Goal: Task Accomplishment & Management: Complete application form

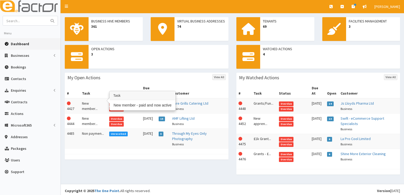
click at [92, 98] on td "New member..." at bounding box center [93, 105] width 27 height 15
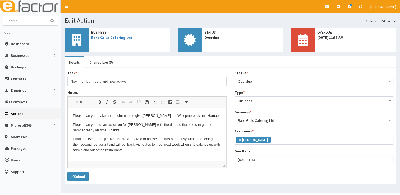
scroll to position [62, 0]
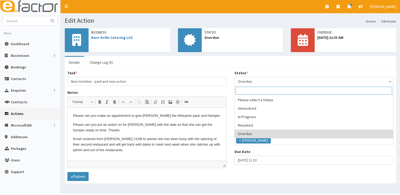
click at [240, 83] on span "Overdue" at bounding box center [314, 81] width 152 height 7
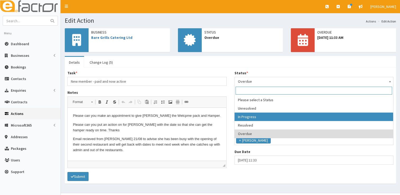
select select "2"
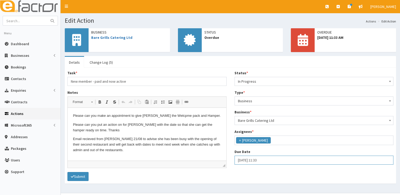
select select "11"
select select "33"
click at [251, 161] on input "27-08-2025 11:33" at bounding box center [313, 160] width 159 height 9
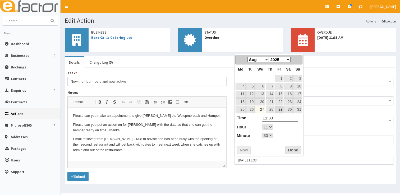
click at [280, 110] on link "29" at bounding box center [279, 109] width 8 height 7
type input "29-08-2025 11:33"
select select "11"
select select "33"
click at [291, 146] on button "Done" at bounding box center [293, 150] width 16 height 8
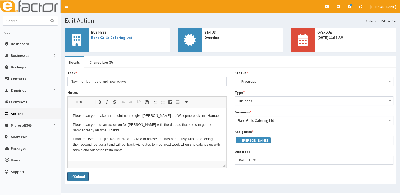
click at [82, 174] on button "Submit" at bounding box center [77, 176] width 21 height 9
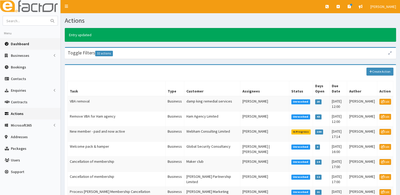
click at [25, 44] on span "Dashboard" at bounding box center [20, 43] width 18 height 5
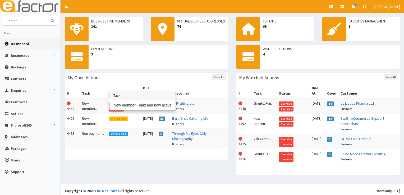
click at [92, 100] on td "New member..." at bounding box center [93, 105] width 27 height 15
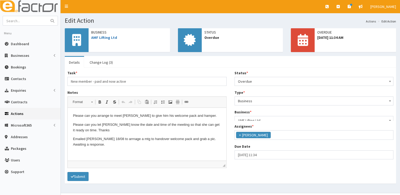
scroll to position [62, 0]
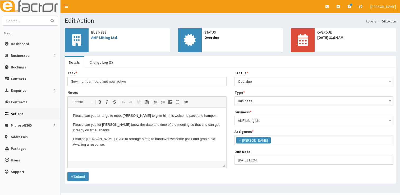
click at [256, 80] on span "Overdue" at bounding box center [314, 81] width 152 height 7
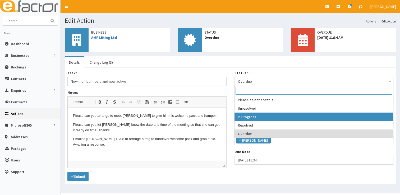
select select "2"
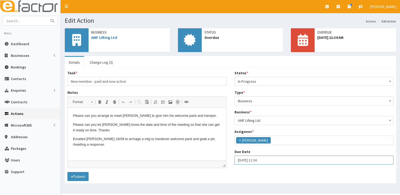
click at [259, 163] on input "27-08-2025 11:34" at bounding box center [313, 160] width 159 height 9
select select "11"
select select "34"
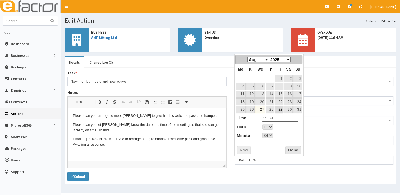
click at [281, 107] on link "29" at bounding box center [279, 109] width 8 height 7
type input "29-08-2025 11:34"
select select "11"
select select "34"
click at [288, 152] on button "Done" at bounding box center [293, 150] width 16 height 8
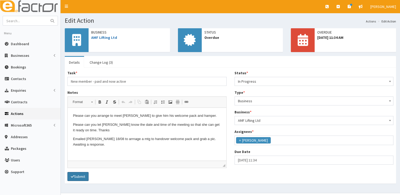
click at [85, 174] on button "Submit" at bounding box center [77, 176] width 21 height 9
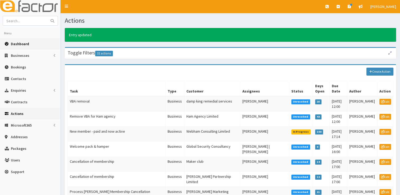
click at [29, 43] on link "Dashboard" at bounding box center [30, 44] width 60 height 12
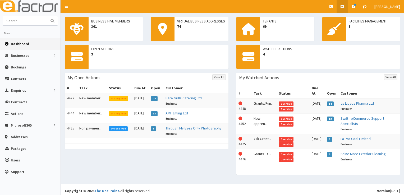
click at [345, 6] on link at bounding box center [341, 6] width 11 height 13
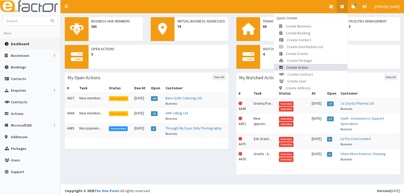
click at [308, 65] on span "Create Action" at bounding box center [297, 67] width 22 height 5
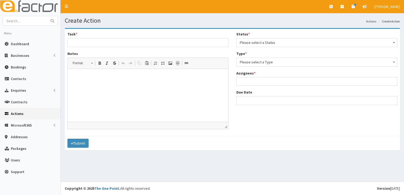
select select
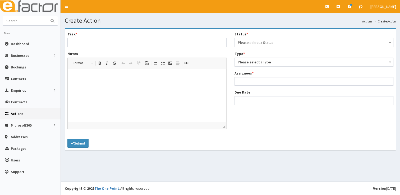
click at [291, 44] on span "Please select a Status" at bounding box center [314, 42] width 152 height 7
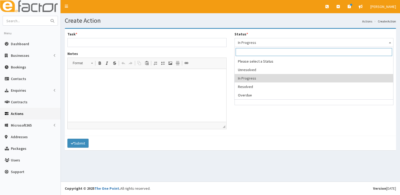
click at [278, 42] on span "In Progress" at bounding box center [314, 42] width 152 height 7
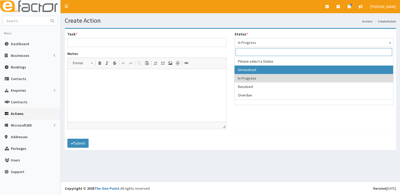
select select "1"
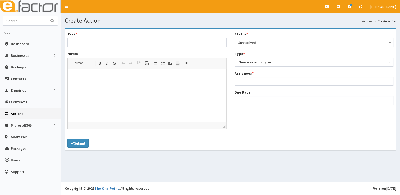
click at [269, 63] on span "Please select a Type" at bounding box center [314, 61] width 152 height 7
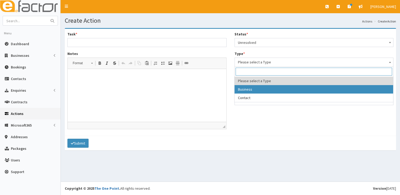
select select "business"
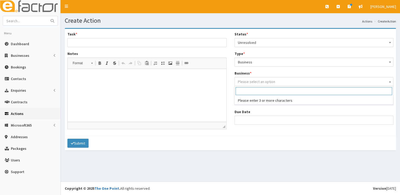
click at [264, 82] on span "Please select an option" at bounding box center [256, 81] width 37 height 5
type input "s"
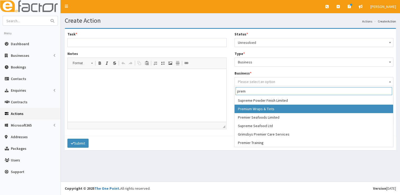
type input "prem"
select select "1234"
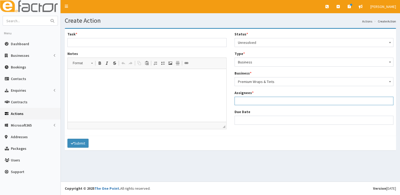
click at [256, 102] on ul at bounding box center [314, 100] width 158 height 7
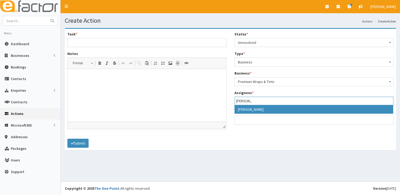
type input "[PERSON_NAME]"
select select "36"
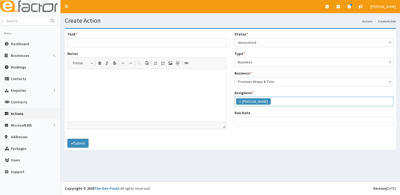
scroll to position [54, 0]
select select "12"
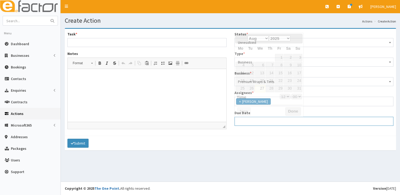
click at [250, 123] on input "Due Date" at bounding box center [313, 121] width 159 height 9
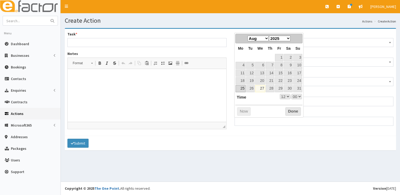
click at [240, 91] on link "25" at bounding box center [240, 88] width 10 height 7
type input "25-08-2025 12:00"
select select "12"
click at [265, 38] on select "Jan Feb Mar Apr May Jun Jul Aug Sep Oct Nov Dec" at bounding box center [257, 39] width 21 height 6
select select "12"
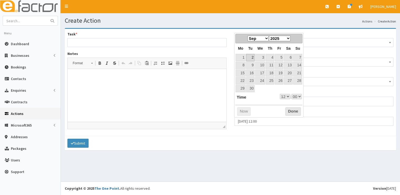
click at [251, 58] on link "2" at bounding box center [250, 57] width 8 height 7
type input "02-09-2025 12:00"
select select "12"
click at [287, 110] on button "Done" at bounding box center [293, 111] width 16 height 8
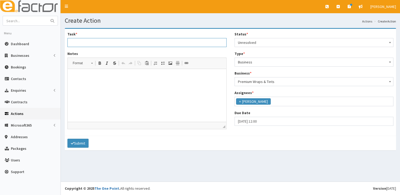
click at [148, 43] on input "Task *" at bounding box center [146, 42] width 159 height 9
drag, startPoint x: 155, startPoint y: 42, endPoint x: 142, endPoint y: 43, distance: 13.2
click at [142, 43] on input "Business Hive Connect, HR/HS Shield and HeadShot" at bounding box center [146, 42] width 159 height 9
type input "Business Hive Connect, HR/HS Shield and Directory Profile"
click at [149, 83] on html at bounding box center [147, 77] width 158 height 16
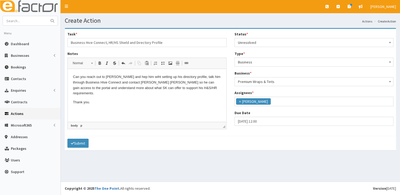
drag, startPoint x: 195, startPoint y: 91, endPoint x: 68, endPoint y: 79, distance: 127.9
click at [68, 79] on html "Can you reach out to Lewis and hep him wiht setting up his directory profile, t…" at bounding box center [147, 89] width 158 height 41
copy body "Can you reach out to Lewis and hep him wiht setting up his directory profile, t…"
click at [135, 100] on p "Thank you." at bounding box center [147, 103] width 148 height 6
click at [79, 142] on button "Submit" at bounding box center [77, 143] width 21 height 9
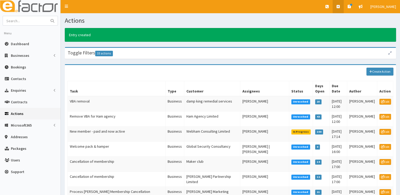
click at [339, 8] on icon at bounding box center [337, 7] width 3 height 4
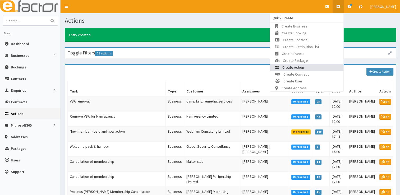
click at [314, 67] on link "Create Action" at bounding box center [306, 67] width 73 height 7
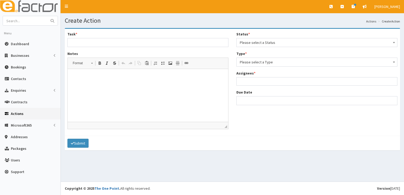
select select
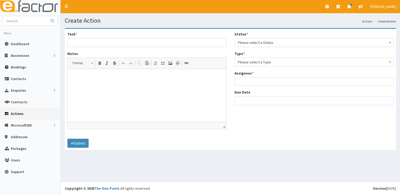
click at [294, 41] on span "Please select a Status" at bounding box center [314, 42] width 152 height 7
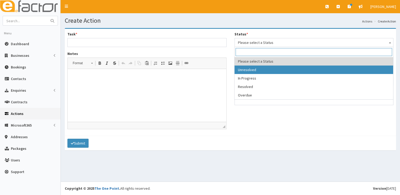
select select "1"
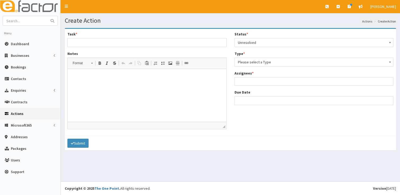
click at [282, 63] on span "Please select a Type" at bounding box center [314, 61] width 152 height 7
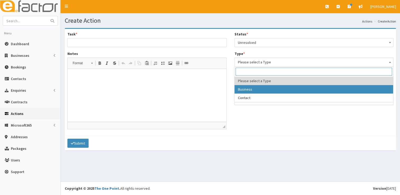
select select "business"
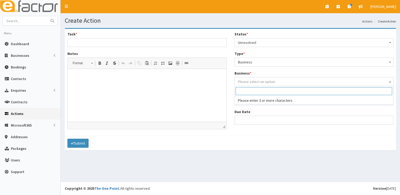
click at [271, 81] on span "Please select an option" at bounding box center [256, 81] width 37 height 5
type input "b"
type input "Blueprint"
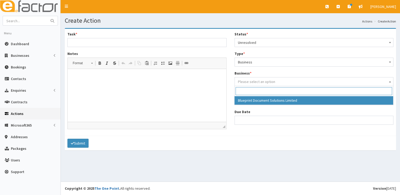
select select "152"
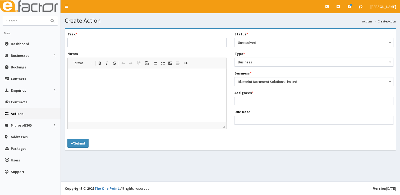
click at [271, 97] on ul at bounding box center [314, 100] width 158 height 7
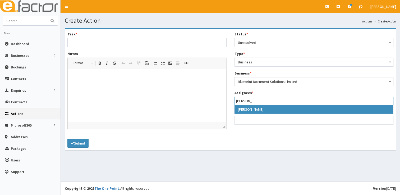
type input "laura"
select select "36"
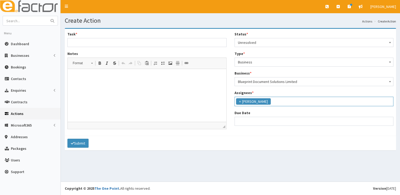
scroll to position [54, 0]
click at [263, 121] on input "Due Date" at bounding box center [313, 121] width 159 height 9
select select "12"
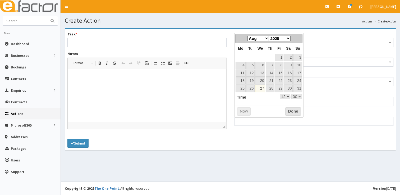
click at [265, 40] on select "Jan Feb Mar Apr May Jun Jul Aug Sep Oct Nov Dec" at bounding box center [257, 39] width 21 height 6
select select "12"
click at [252, 58] on link "2" at bounding box center [250, 57] width 8 height 7
type input "[DATE] 12:00"
select select "12"
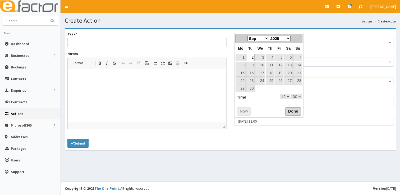
click at [287, 111] on button "Done" at bounding box center [293, 111] width 16 height 8
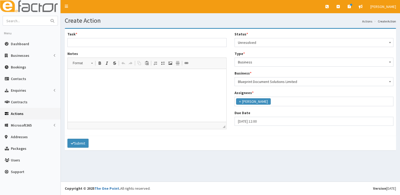
click at [105, 78] on p at bounding box center [147, 77] width 148 height 6
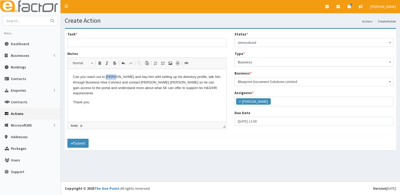
drag, startPoint x: 115, startPoint y: 77, endPoint x: 106, endPoint y: 77, distance: 9.0
click at [106, 77] on p "Can you reach out to Lewis and hep him wiht setting up his directory profile, t…" at bounding box center [147, 85] width 148 height 22
click at [128, 78] on p "Can you reach out to Joesph and hep him wiht setting up his directory profile, …" at bounding box center [147, 85] width 148 height 22
click at [144, 77] on p "Can you reach out to Joesph and help him wiht setting up his directory profile,…" at bounding box center [147, 85] width 148 height 22
drag, startPoint x: 159, startPoint y: 78, endPoint x: 134, endPoint y: 77, distance: 25.4
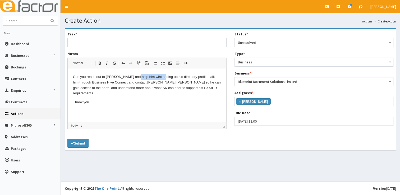
click at [134, 77] on p "Can you reach out to Joesph and help him wiht setting up his directory profile,…" at bounding box center [147, 85] width 148 height 22
click at [102, 43] on input "Task *" at bounding box center [146, 42] width 159 height 9
type input "m"
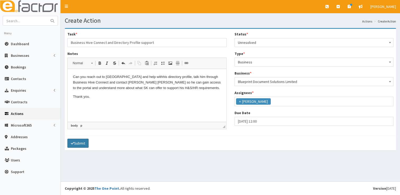
type input "Business Hive Connect and Directory Profile support"
click at [79, 141] on button "Submit" at bounding box center [77, 143] width 21 height 9
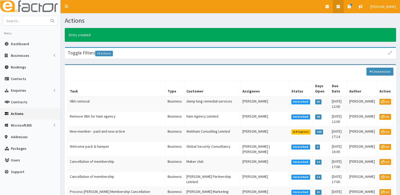
click at [339, 6] on icon at bounding box center [337, 7] width 3 height 4
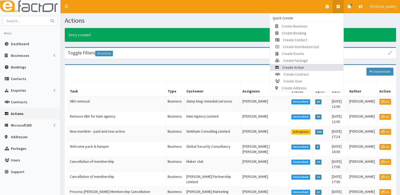
click at [308, 67] on link "Create Action" at bounding box center [306, 67] width 73 height 7
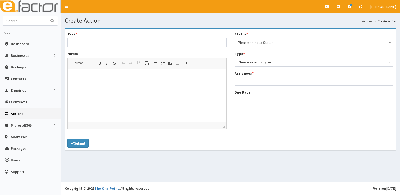
select select
click at [279, 44] on span "Please select a Status" at bounding box center [314, 42] width 152 height 7
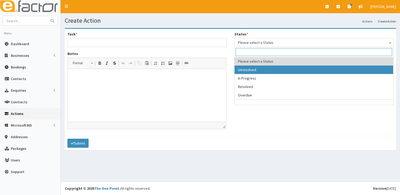
select select "1"
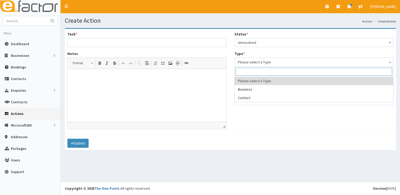
click at [273, 63] on span "Please select a Type" at bounding box center [314, 61] width 152 height 7
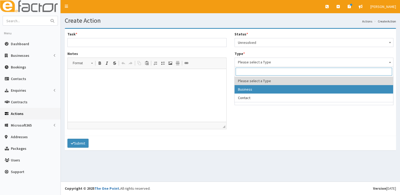
select select "business"
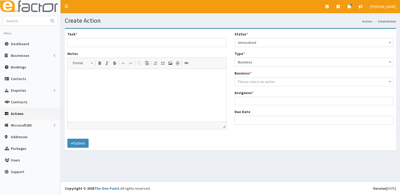
click at [266, 82] on span "Please select an option" at bounding box center [256, 81] width 37 height 5
type input "m"
type input "G"
type input "gifted"
select select "1730"
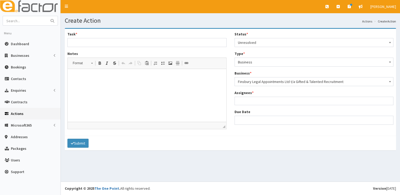
click at [270, 102] on ul at bounding box center [314, 100] width 158 height 7
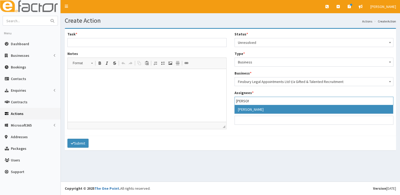
type input "[PERSON_NAME]"
select select "20"
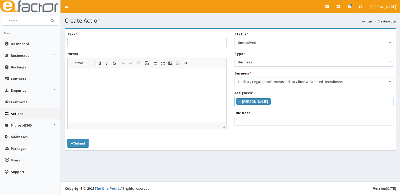
scroll to position [34, 0]
select select "12"
click at [261, 123] on input "Due Date" at bounding box center [313, 121] width 159 height 9
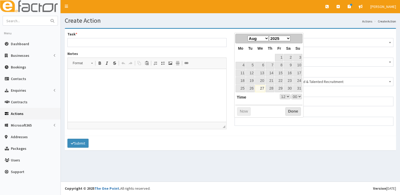
click at [241, 55] on table "Mo Tu We Th Fr Sa Su 1 2 3 4 5 6 7 8 9 10 11 12 13 14 15 16 17 18 19 20 21 22 2…" at bounding box center [268, 67] width 67 height 49
click at [280, 87] on link "29" at bounding box center [279, 88] width 8 height 7
type input "29-08-2025 12:00"
select select "12"
click at [289, 110] on button "Done" at bounding box center [293, 111] width 16 height 8
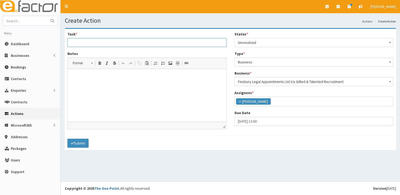
click at [124, 43] on input "Task *" at bounding box center [146, 42] width 159 height 9
type input "F"
type input "G"
type input "Start Up Grant - Monica Doe"
click at [118, 72] on html at bounding box center [147, 77] width 158 height 16
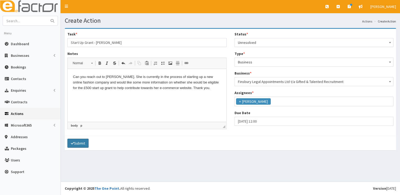
click at [79, 141] on button "Submit" at bounding box center [77, 143] width 21 height 9
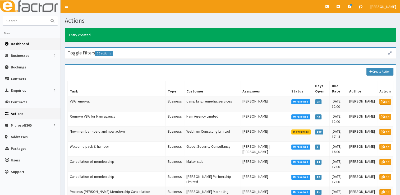
click at [33, 43] on link "Dashboard" at bounding box center [30, 44] width 60 height 12
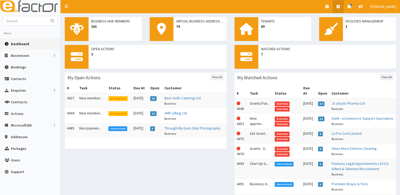
click at [340, 10] on link at bounding box center [337, 6] width 11 height 13
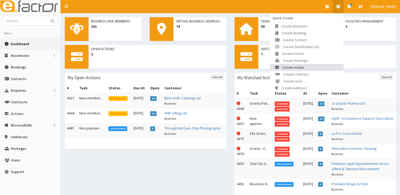
click at [316, 66] on link "Create Action" at bounding box center [306, 67] width 73 height 7
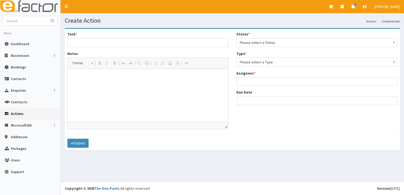
select select
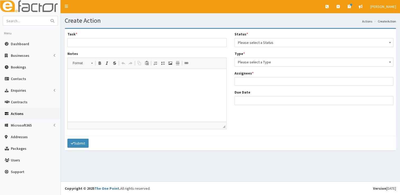
click at [287, 44] on span "Please select a Status" at bounding box center [314, 42] width 152 height 7
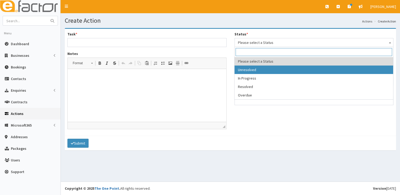
select select "1"
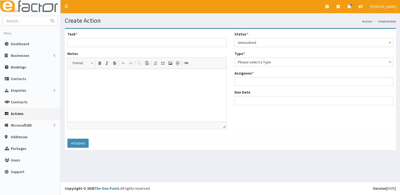
click at [282, 62] on span "Please select a Type" at bounding box center [314, 61] width 152 height 7
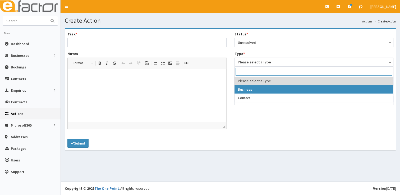
select select "business"
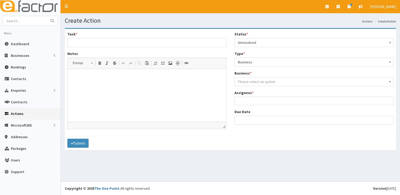
click at [283, 82] on span "Please select an option" at bounding box center [314, 81] width 152 height 7
type input "t"
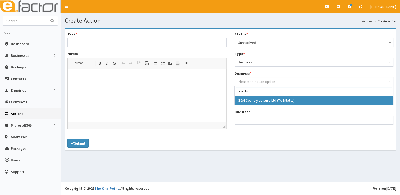
type input "Tilletts"
select select "462"
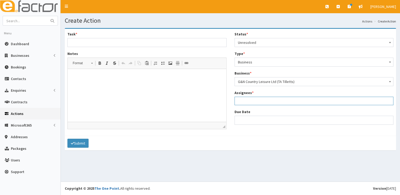
click at [279, 99] on ul at bounding box center [314, 100] width 158 height 7
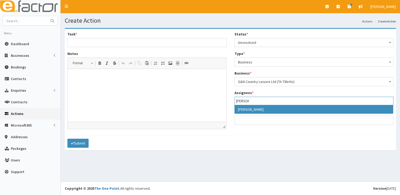
type input "[PERSON_NAME]"
select select "20"
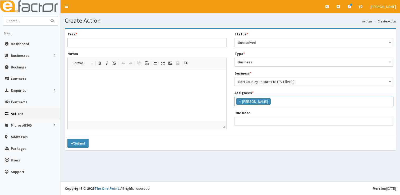
scroll to position [34, 0]
click at [273, 121] on input "Due Date" at bounding box center [313, 121] width 159 height 9
select select "12"
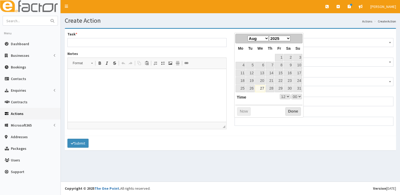
click at [243, 57] on table "Mo Tu We Th Fr Sa Su 1 2 3 4 5 6 7 8 9 10 11 12 13 14 15 16 17 18 19 20 21 22 2…" at bounding box center [268, 67] width 67 height 49
click at [281, 89] on link "29" at bounding box center [279, 88] width 8 height 7
type input "29-08-2025 12:00"
select select "12"
click at [290, 112] on button "Done" at bounding box center [293, 111] width 16 height 8
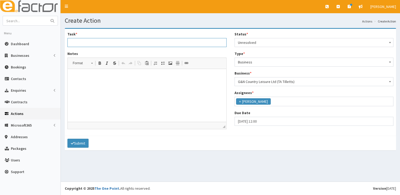
click at [135, 46] on input "Task *" at bounding box center [146, 42] width 159 height 9
type input "Grants"
click at [76, 73] on html at bounding box center [147, 77] width 158 height 16
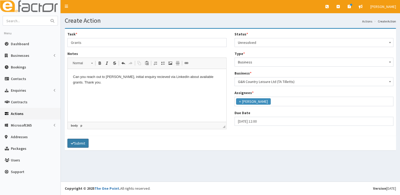
click at [84, 141] on button "Submit" at bounding box center [77, 143] width 21 height 9
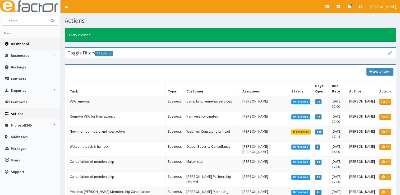
click at [31, 44] on link "Dashboard" at bounding box center [30, 44] width 60 height 12
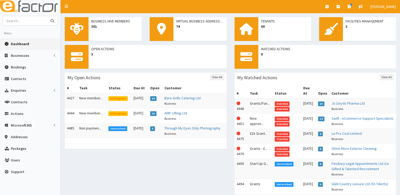
click at [33, 21] on input "text" at bounding box center [25, 20] width 44 height 9
type input "js lloyds"
click at [47, 16] on button "submit" at bounding box center [52, 20] width 11 height 9
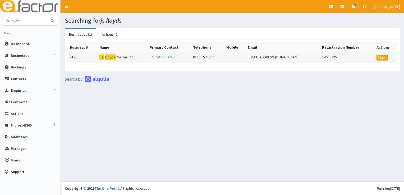
click at [97, 59] on td "4136" at bounding box center [83, 57] width 30 height 11
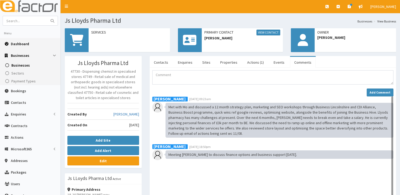
click at [25, 44] on span "Dashboard" at bounding box center [20, 43] width 18 height 5
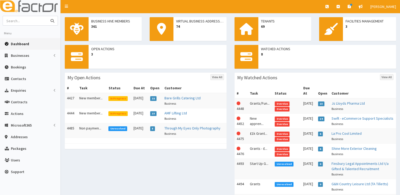
click at [31, 20] on input "text" at bounding box center [25, 20] width 44 height 9
type input "js lloyds"
click at [47, 16] on button "submit" at bounding box center [52, 20] width 11 height 9
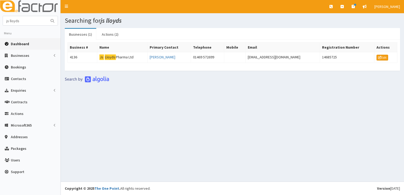
click at [15, 45] on span "Dashboard" at bounding box center [20, 43] width 18 height 5
